Goal: Register for event/course

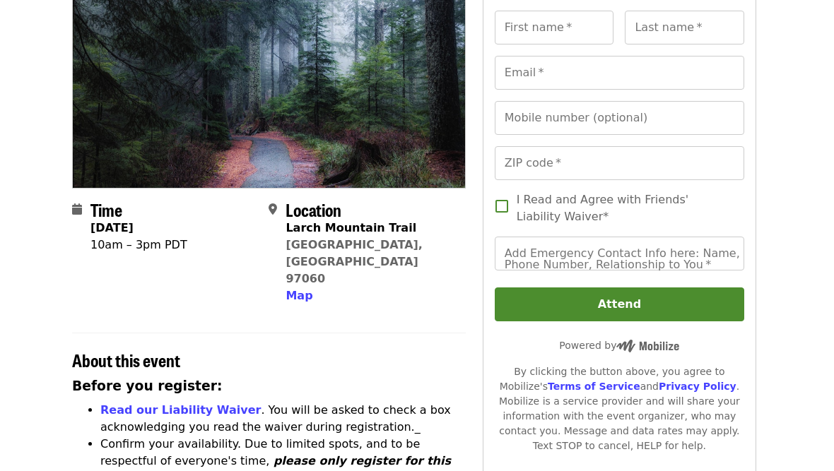
scroll to position [0, 3]
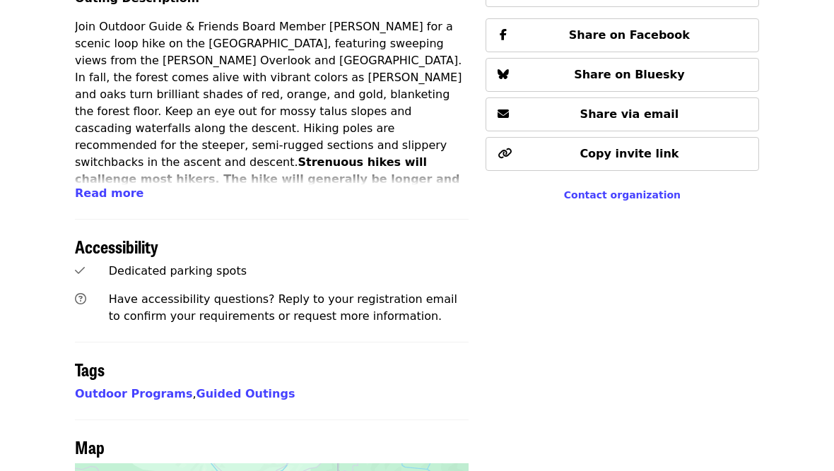
scroll to position [661, 0]
click at [104, 193] on span "Read more" at bounding box center [109, 193] width 69 height 13
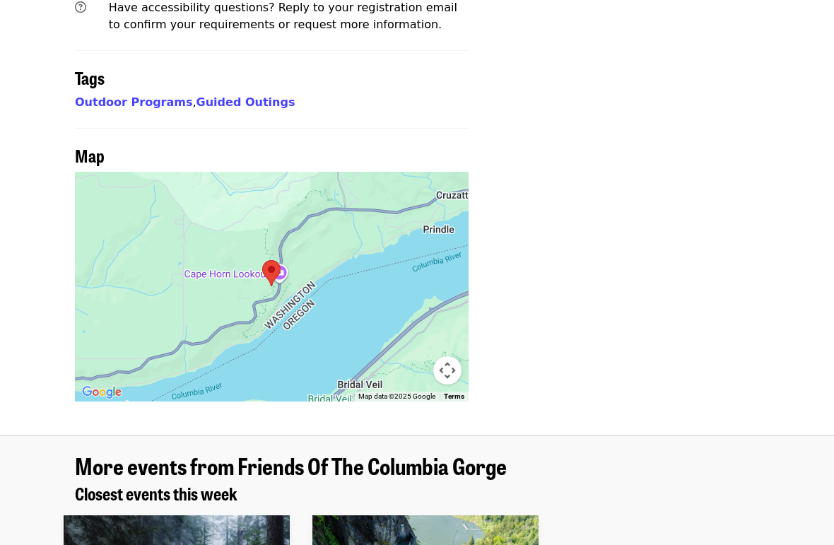
scroll to position [1663, 0]
click at [396, 239] on div at bounding box center [272, 287] width 394 height 230
click at [341, 188] on div at bounding box center [272, 287] width 394 height 230
click at [342, 189] on div at bounding box center [272, 287] width 394 height 230
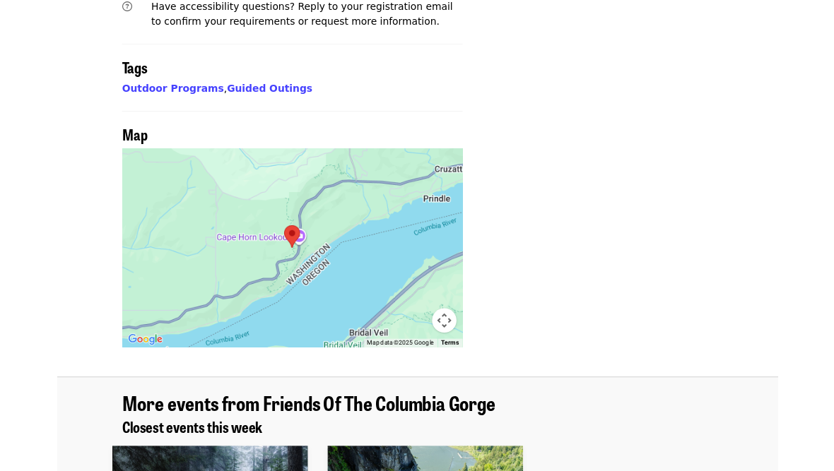
scroll to position [1663, 31]
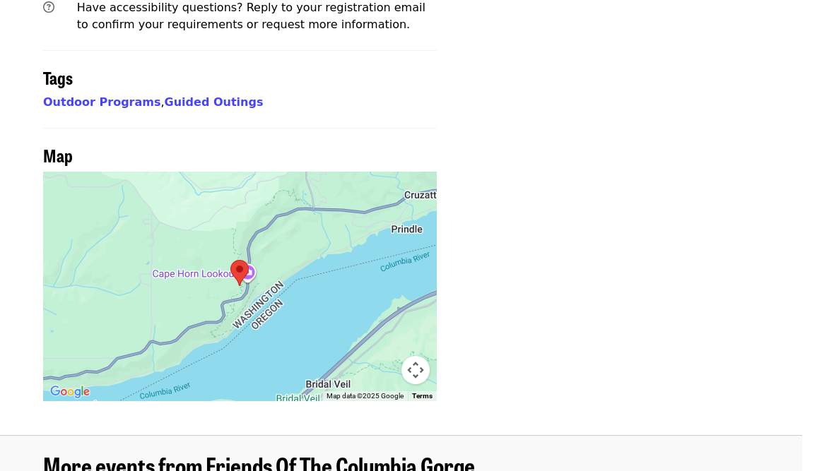
click at [371, 181] on div at bounding box center [241, 287] width 394 height 230
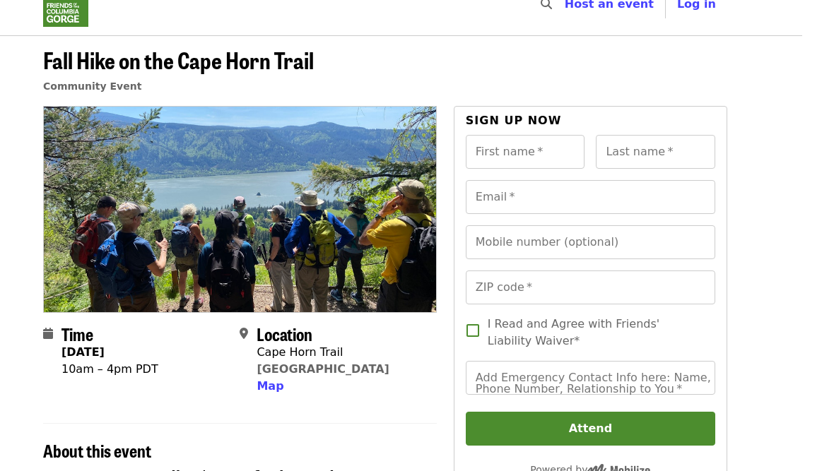
scroll to position [0, 31]
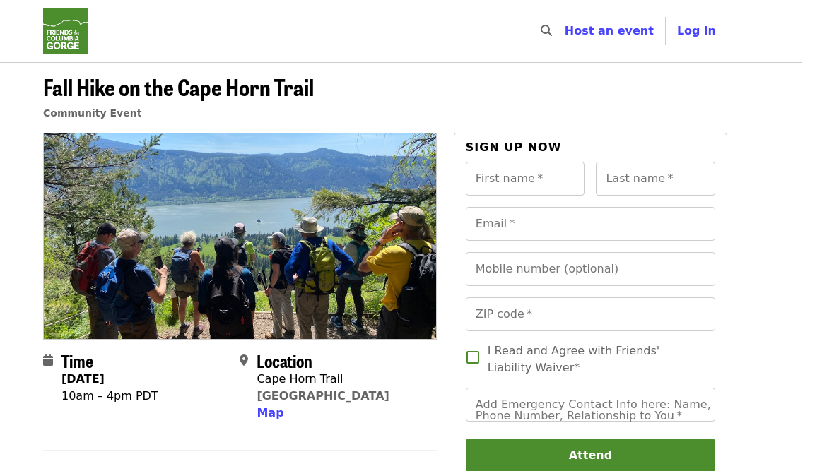
click at [76, 37] on img "Main navigation" at bounding box center [66, 30] width 45 height 45
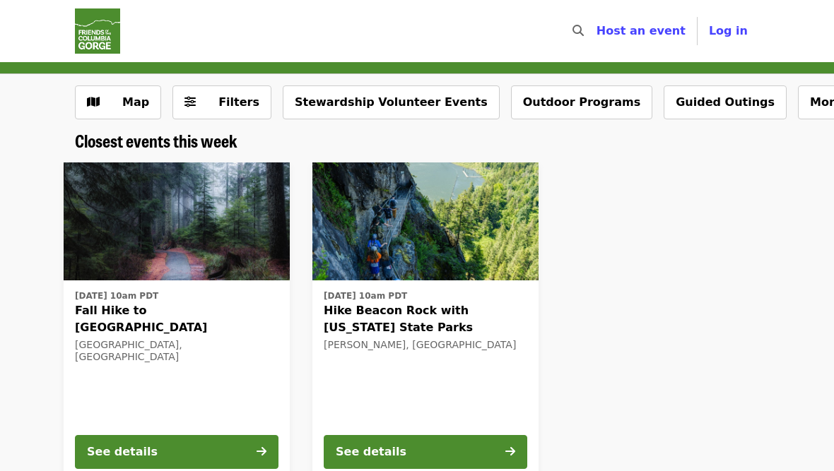
click at [92, 38] on img "Main navigation" at bounding box center [97, 30] width 45 height 45
